Goal: Navigation & Orientation: Find specific page/section

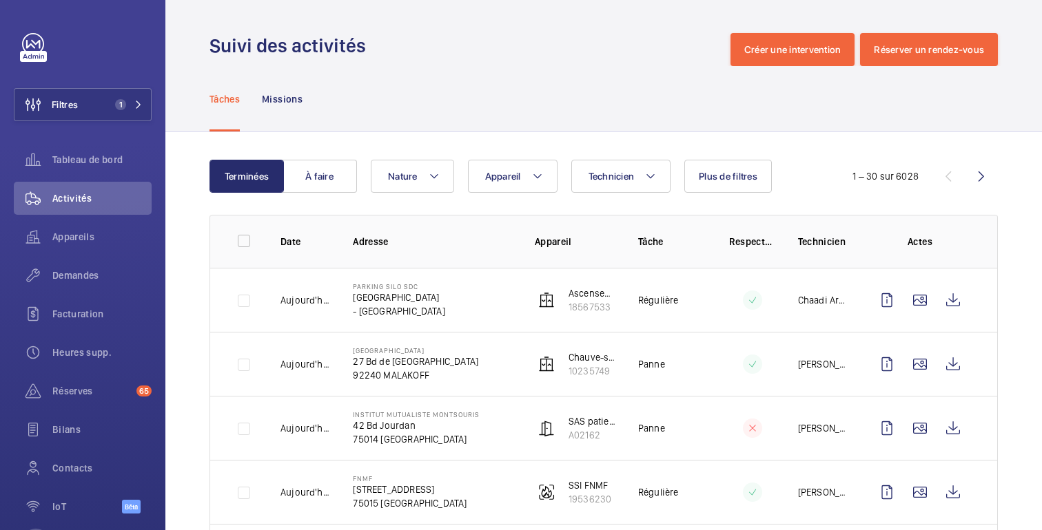
scroll to position [214, 0]
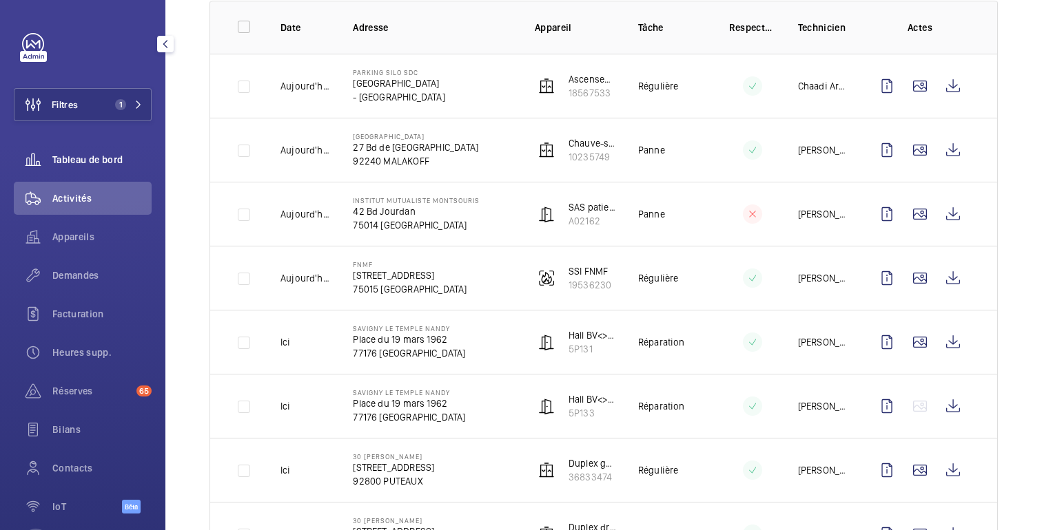
click at [94, 156] on font "Tableau de bord" at bounding box center [87, 159] width 70 height 11
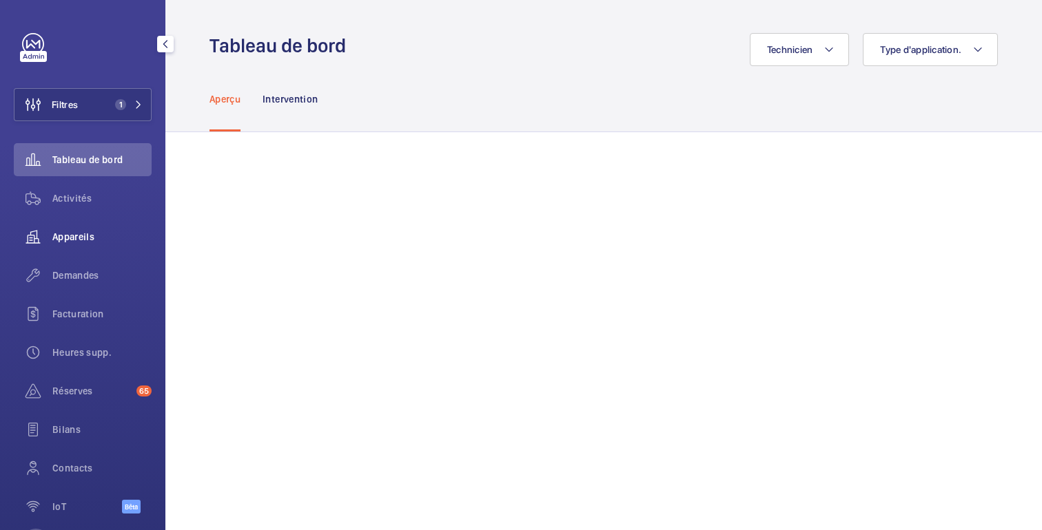
click at [76, 240] on font "Appareils" at bounding box center [73, 236] width 42 height 11
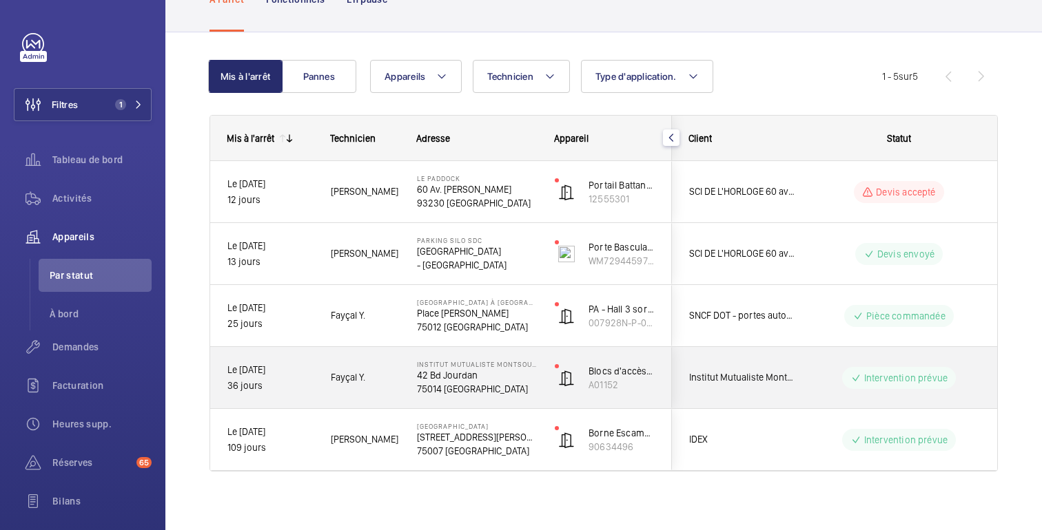
scroll to position [96, 0]
